Goal: Navigation & Orientation: Find specific page/section

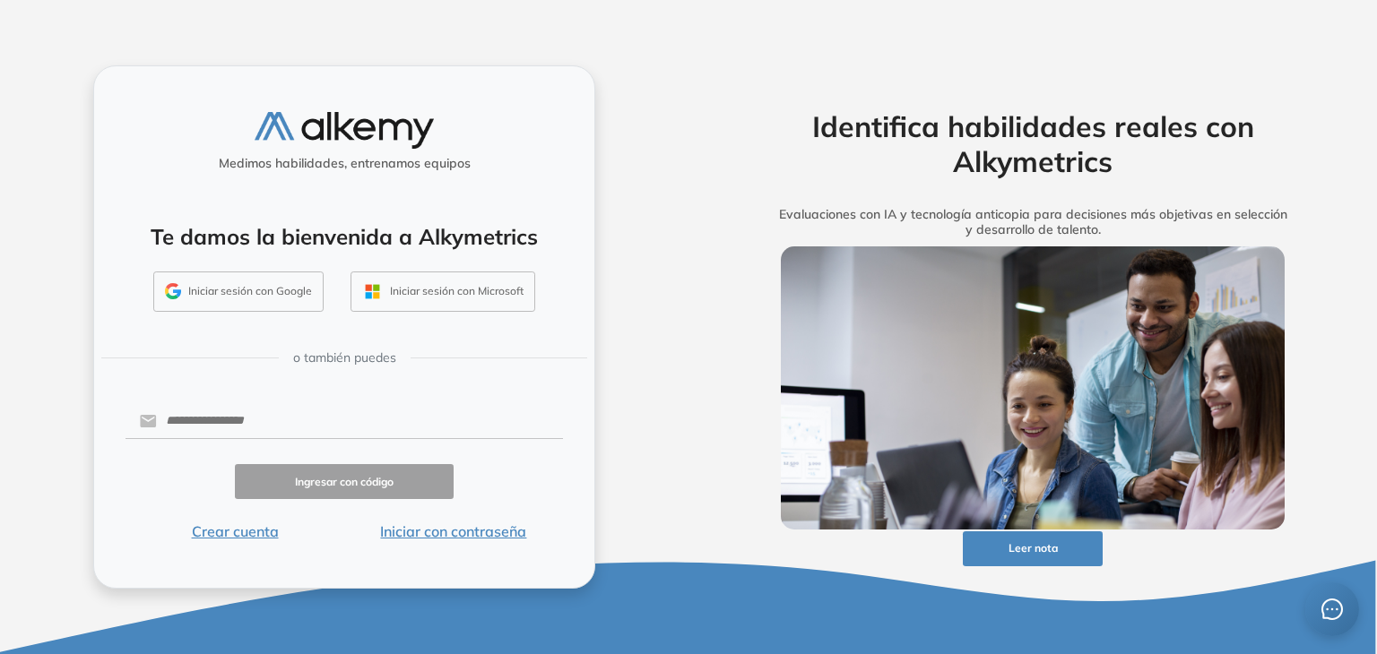
click at [499, 483] on div "Ingresar con código" at bounding box center [343, 481] width 437 height 35
click at [387, 398] on div "Medimos habilidades, entrenamos equipos Te damos la bienvenida a Alkymetrics In…" at bounding box center [344, 326] width 502 height 523
click at [366, 423] on input "text" at bounding box center [360, 421] width 406 height 34
click at [175, 456] on form "Ingresar con código Crear cuenta Iniciar con contraseña" at bounding box center [343, 472] width 437 height 142
click at [239, 422] on input "text" at bounding box center [360, 421] width 406 height 34
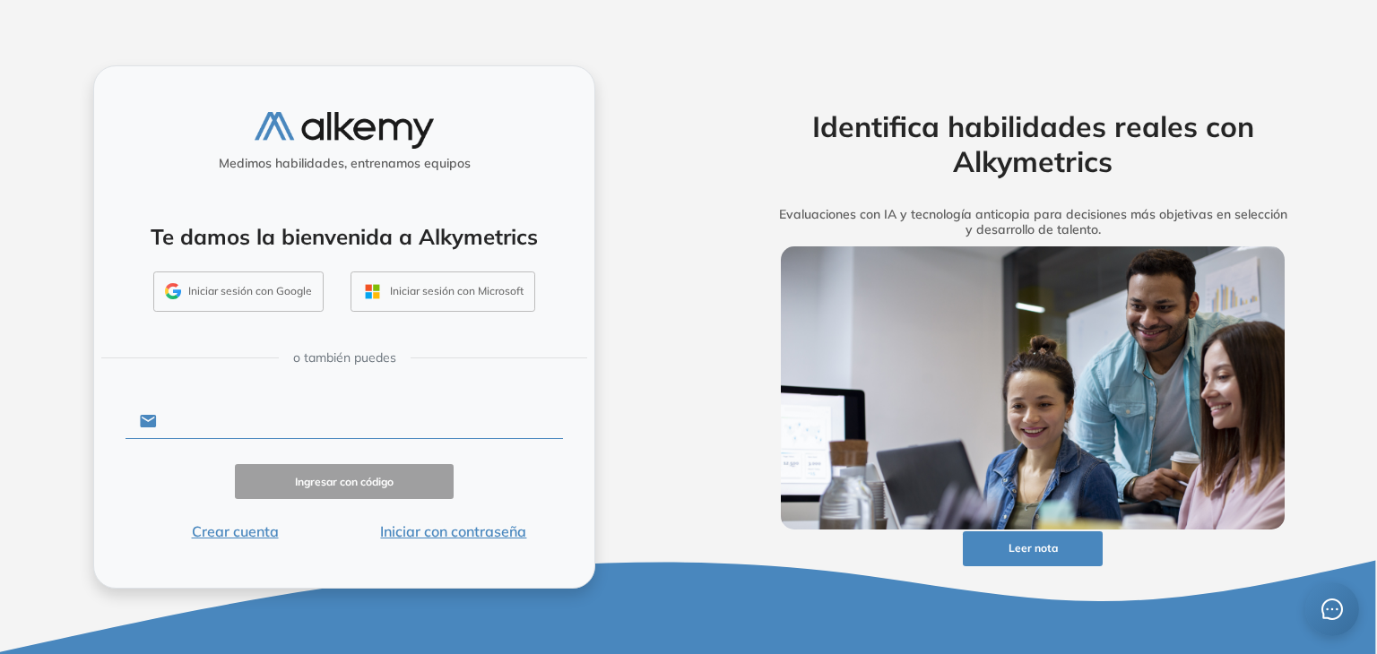
type input "**********"
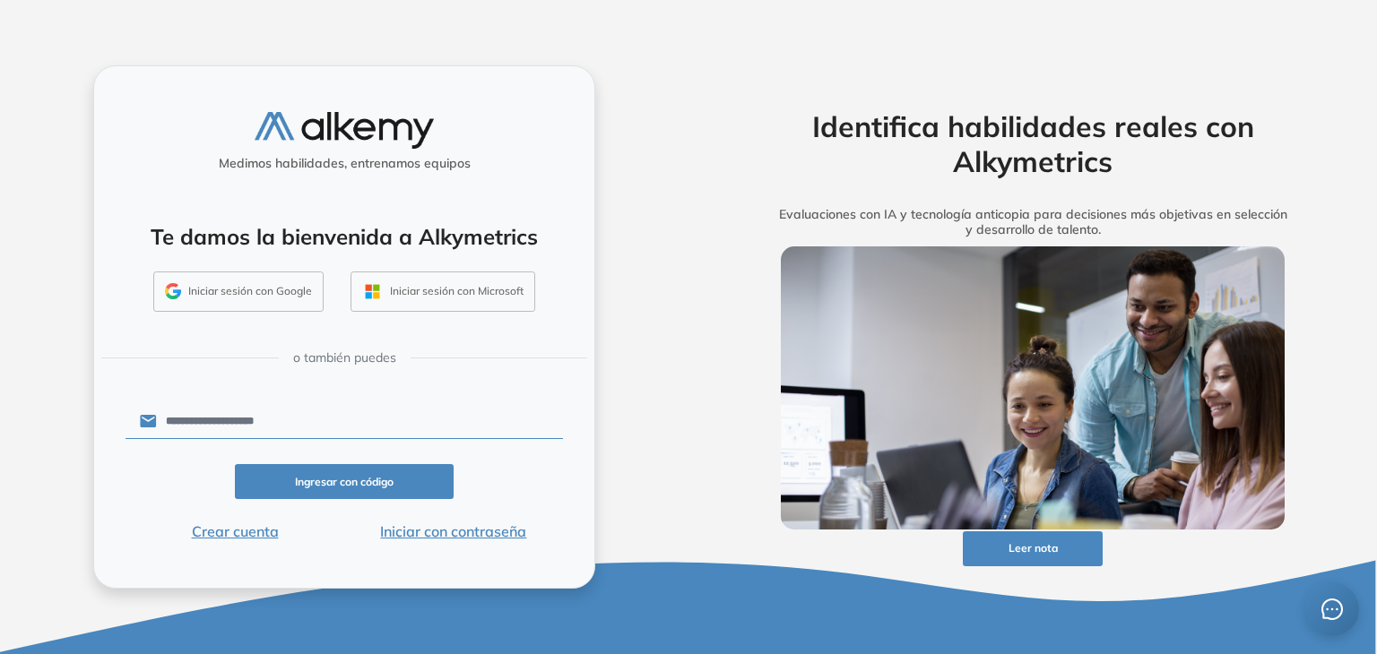
click at [353, 453] on form "**********" at bounding box center [343, 472] width 437 height 142
click at [172, 474] on div "Ingresar con código" at bounding box center [343, 481] width 437 height 35
click at [347, 490] on button "Ingresar con código" at bounding box center [344, 481] width 219 height 35
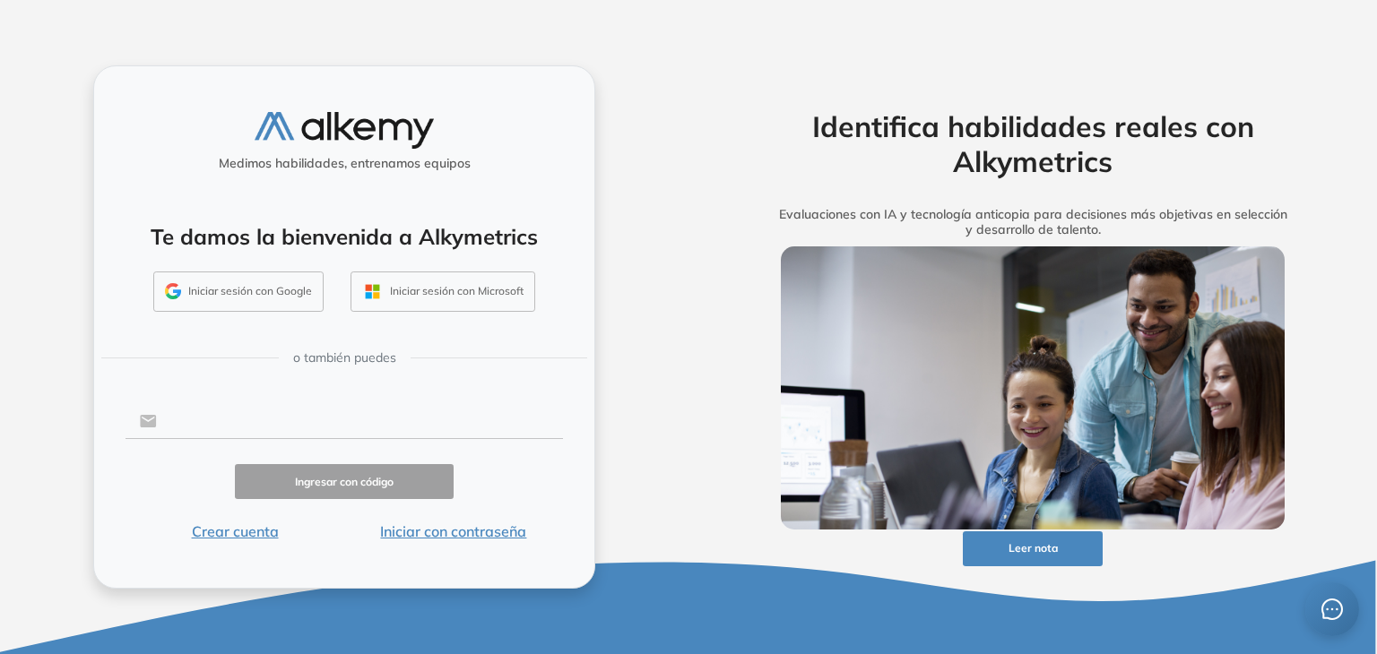
click at [269, 428] on input "text" at bounding box center [360, 421] width 406 height 34
type input "**********"
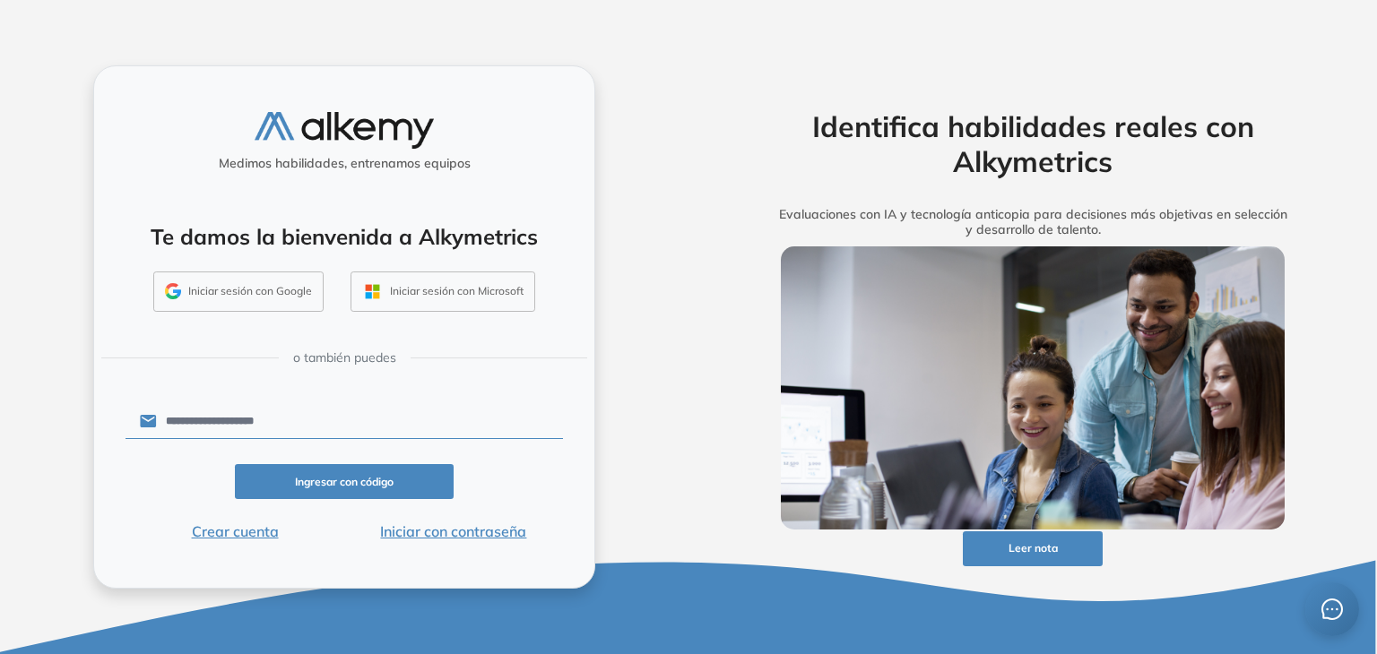
click at [459, 535] on button "Iniciar con contraseña" at bounding box center [453, 532] width 219 height 22
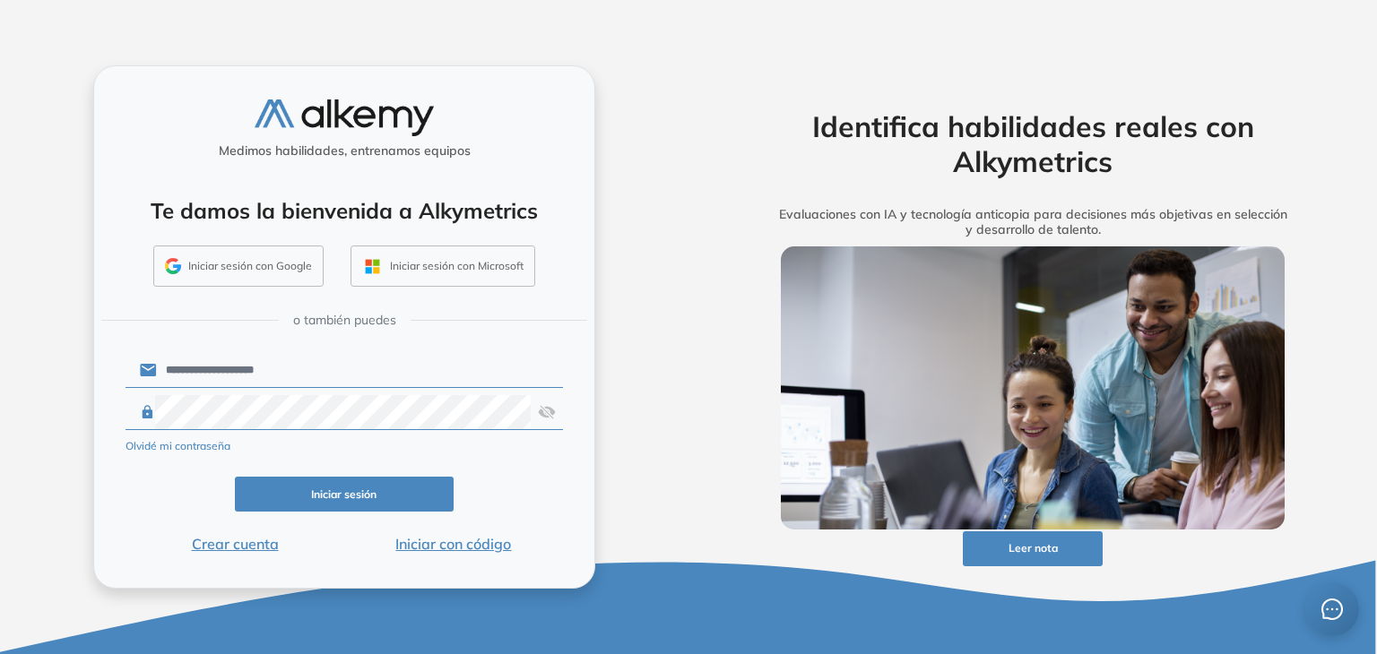
click at [315, 488] on button "Iniciar sesión" at bounding box center [344, 494] width 219 height 35
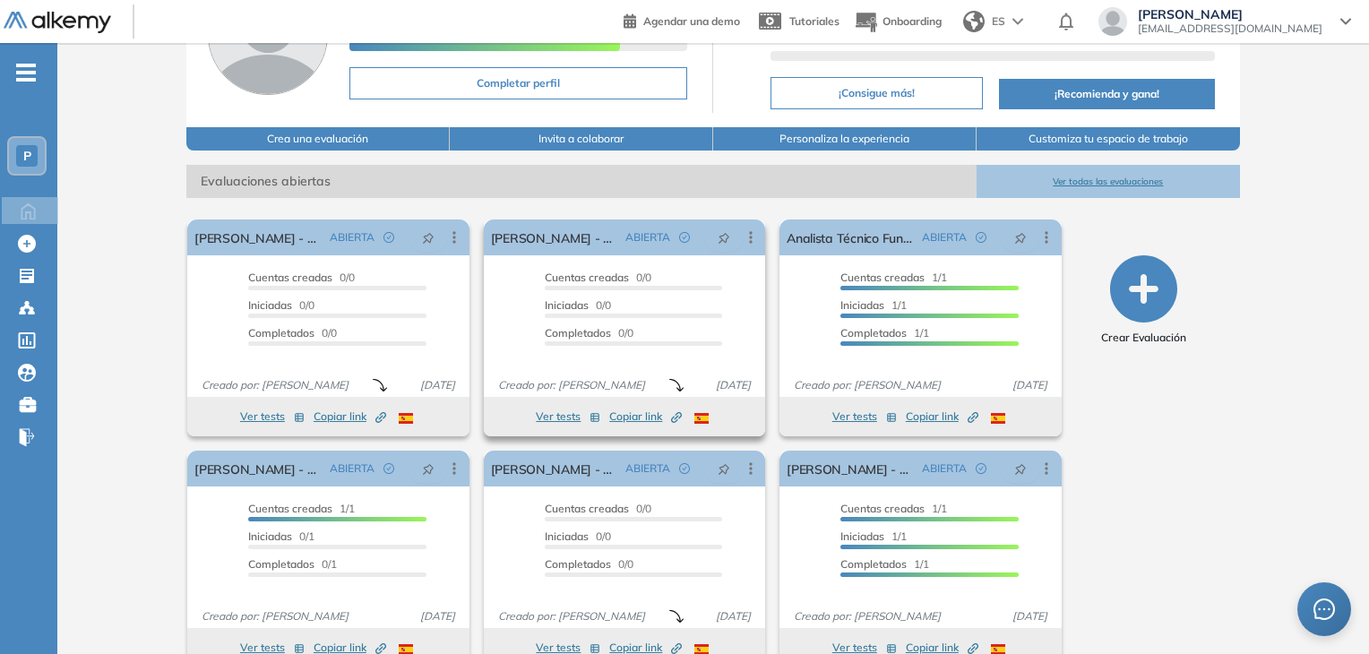
scroll to position [179, 0]
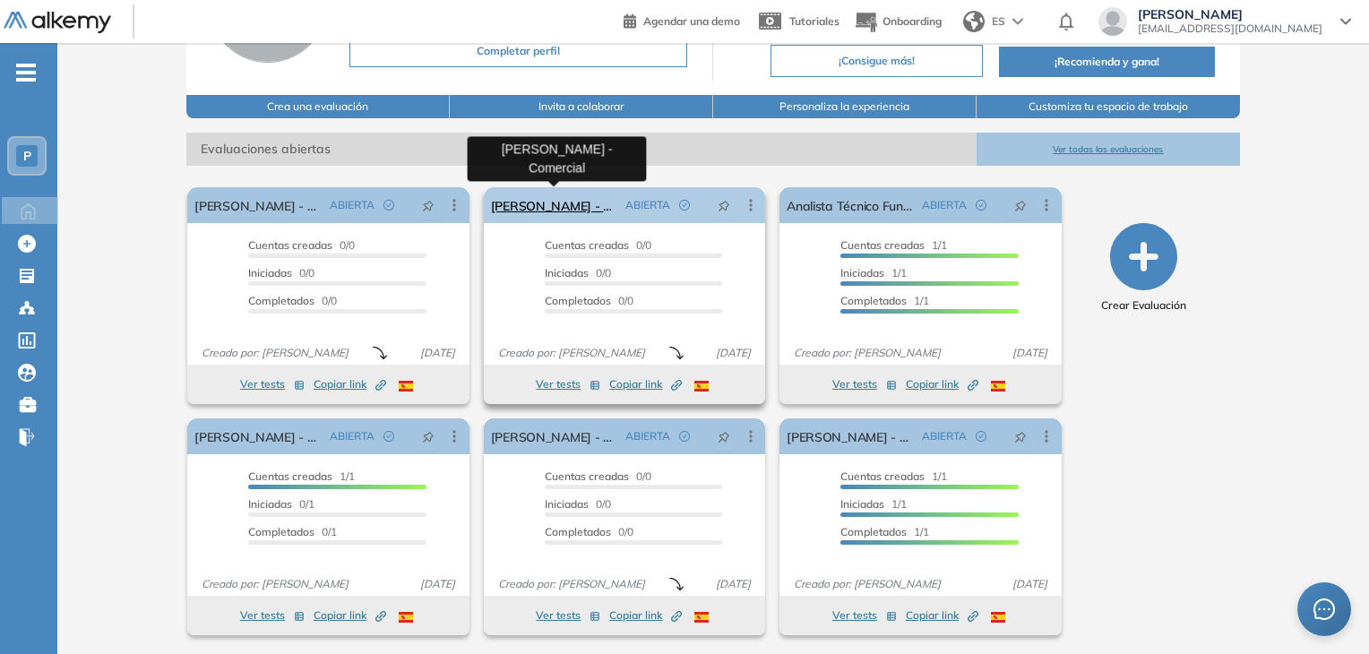
click at [567, 204] on link "Perduca Rodrigo - Comercial" at bounding box center [554, 205] width 127 height 36
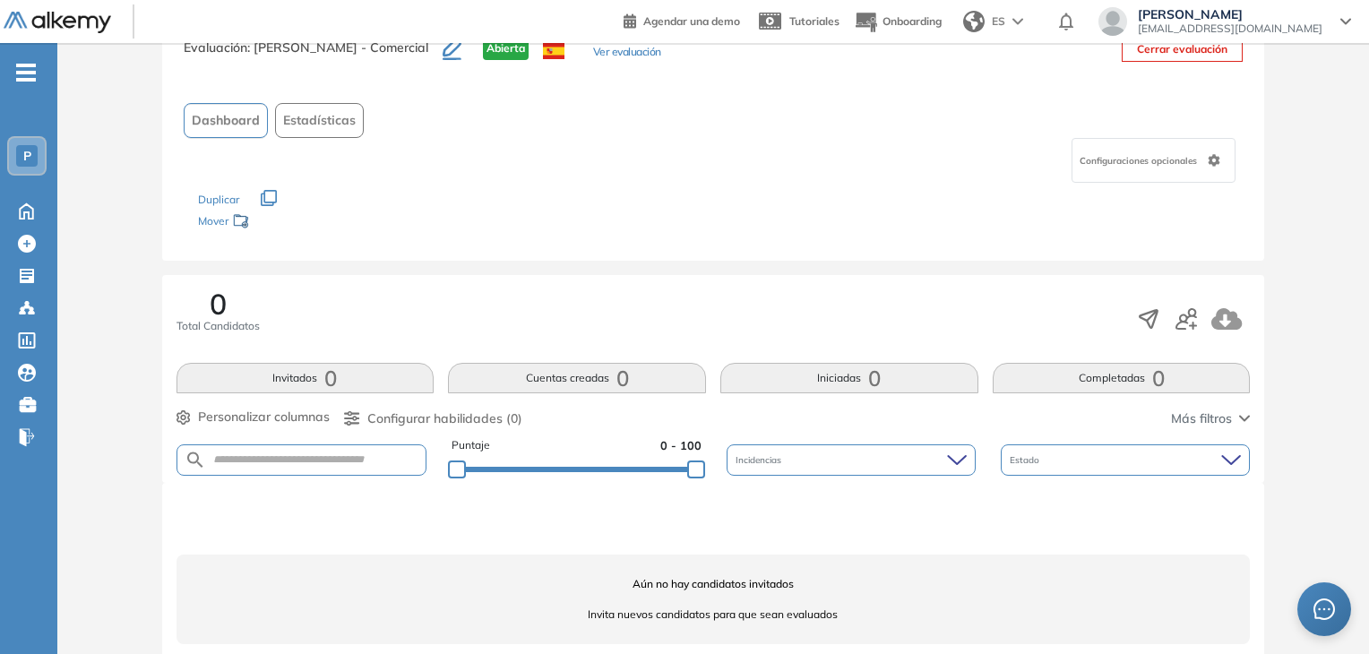
scroll to position [89, 0]
